Goal: Transaction & Acquisition: Purchase product/service

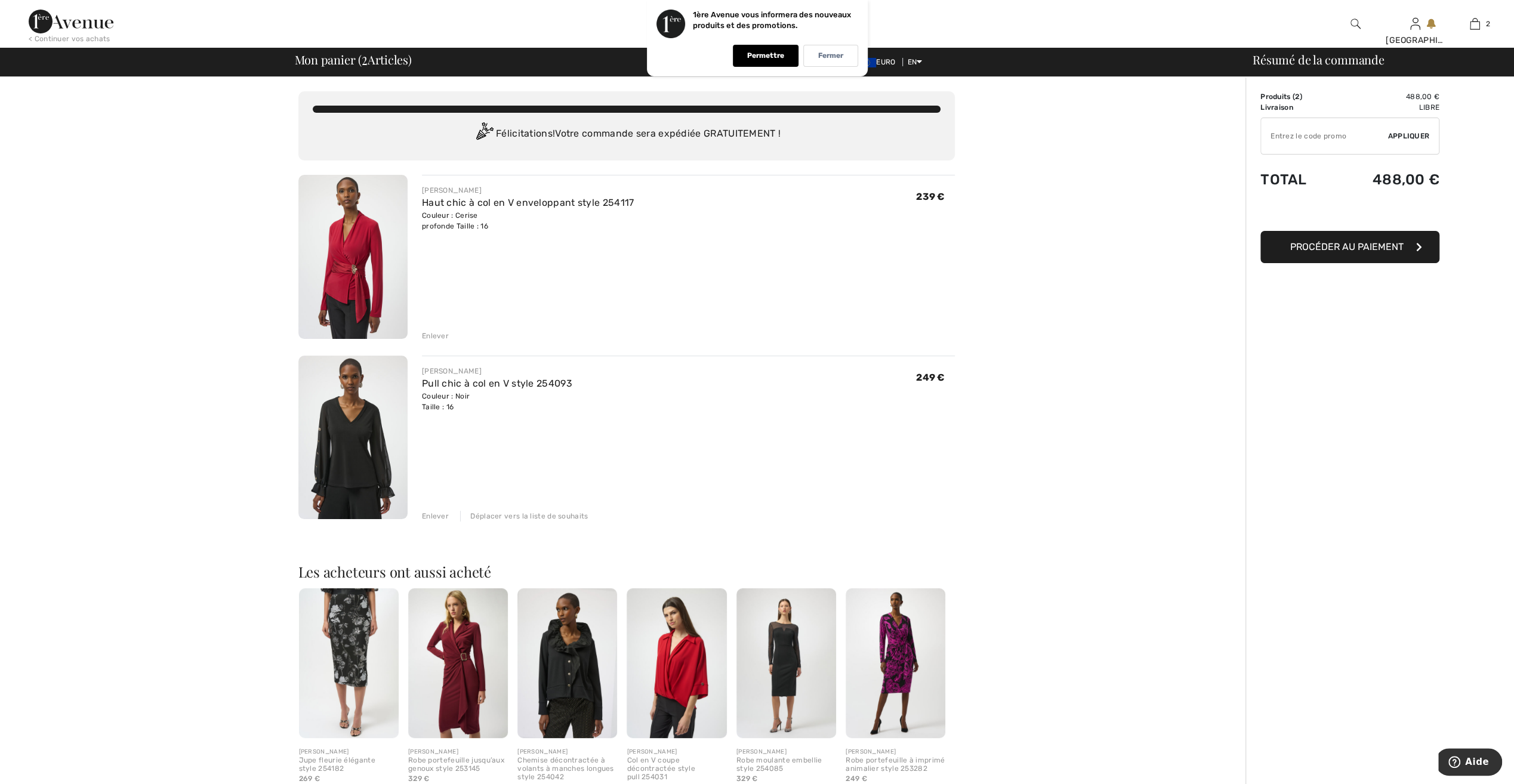
type input "NEW15"
type input "FLASH15"
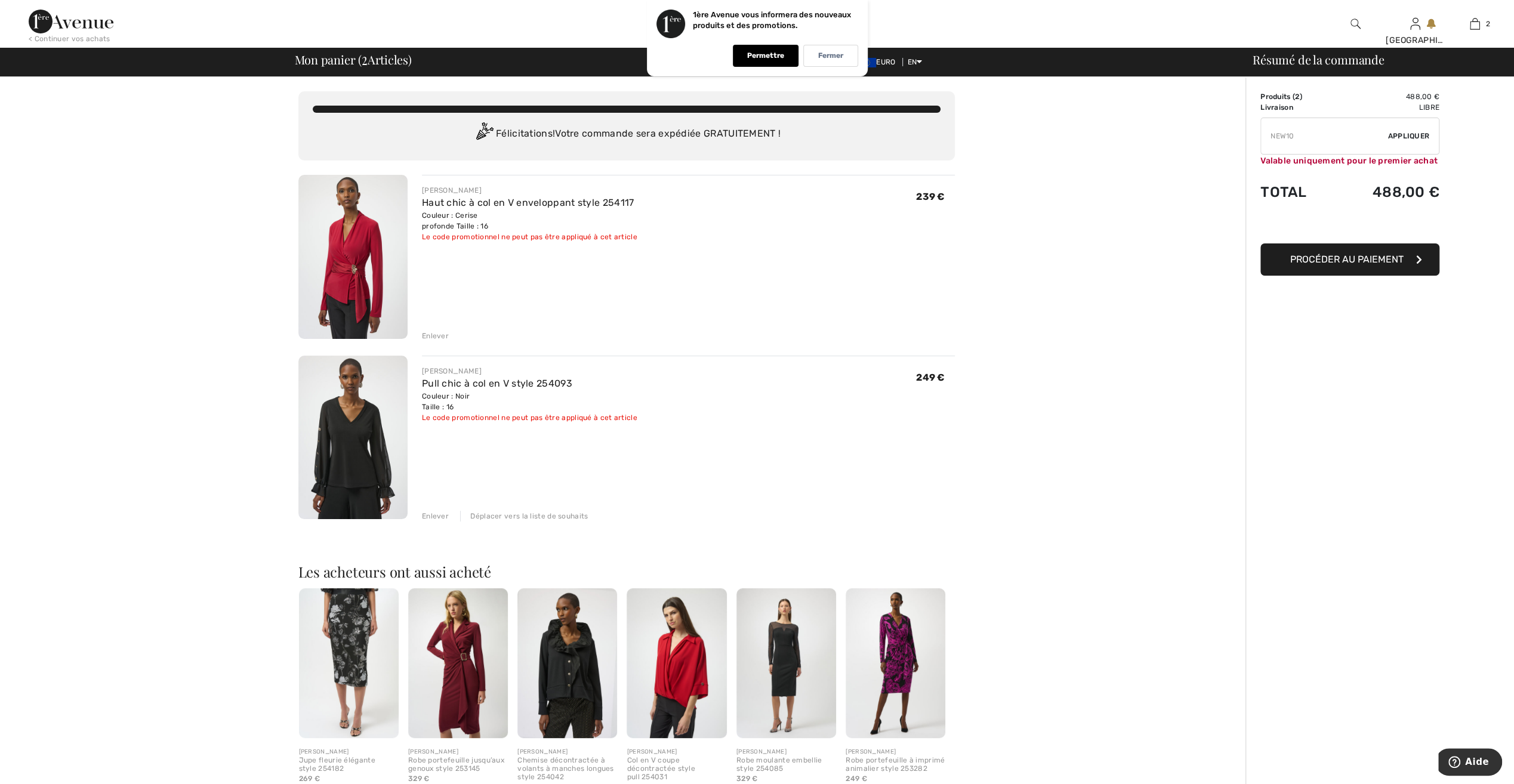
type input "FREEXPRESS"
type input "FREEDENIMBAG"
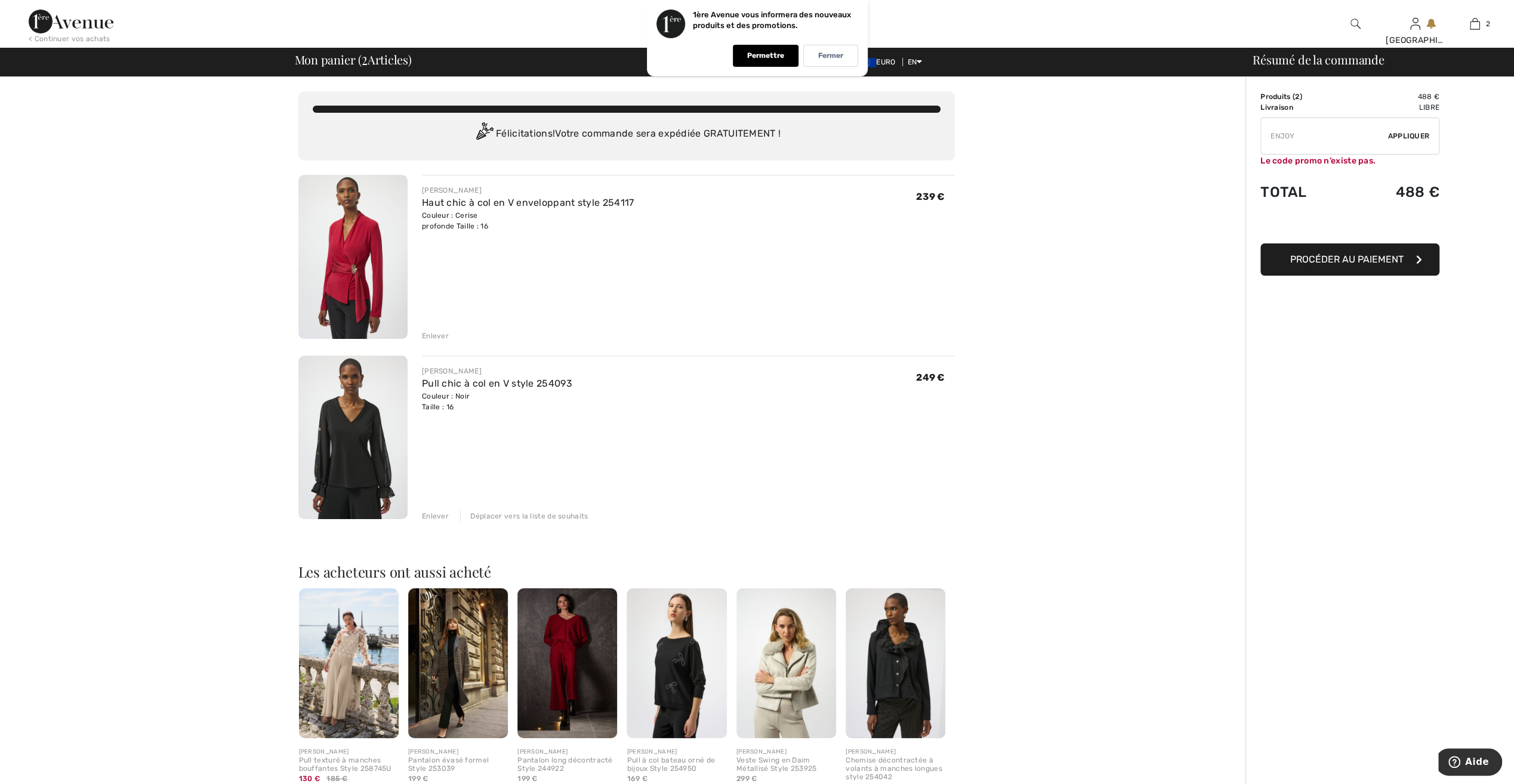
type input "ENJ0Y"
click at [819, 56] on p "Fermer" at bounding box center [831, 56] width 25 height 9
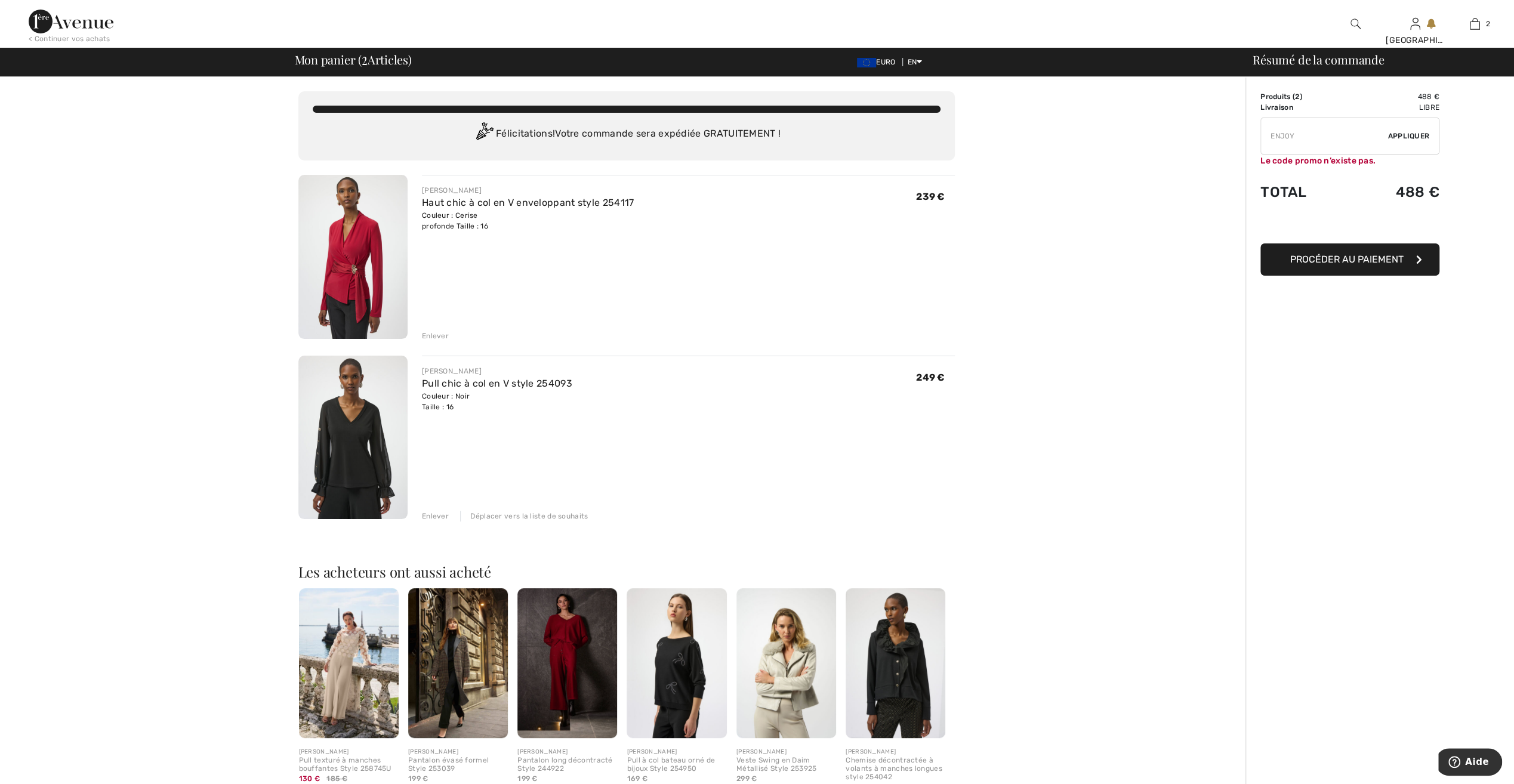
click at [1305, 139] on input "TEXT" at bounding box center [1324, 136] width 127 height 36
type input "SALEAVENUE"
click at [1414, 133] on span "Appliquer" at bounding box center [1408, 136] width 42 height 11
